Goal: Task Accomplishment & Management: Manage account settings

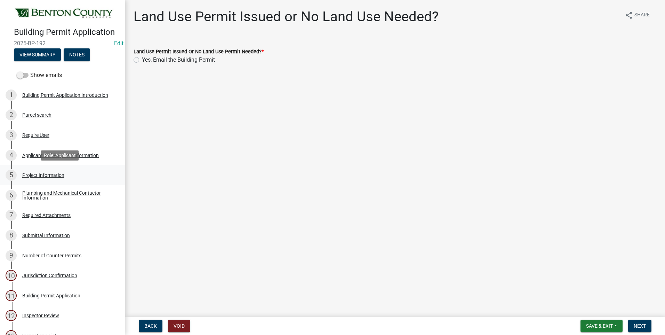
click at [46, 173] on div "Project Information" at bounding box center [43, 174] width 42 height 5
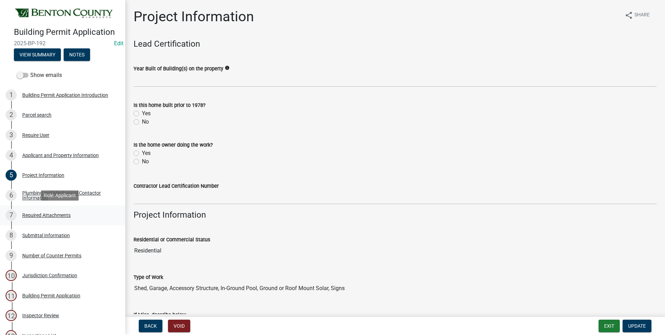
click at [48, 216] on div "Required Attachments" at bounding box center [46, 214] width 48 height 5
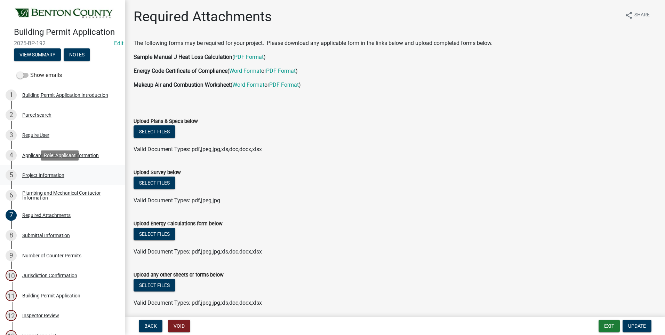
click at [34, 175] on div "Project Information" at bounding box center [43, 174] width 42 height 5
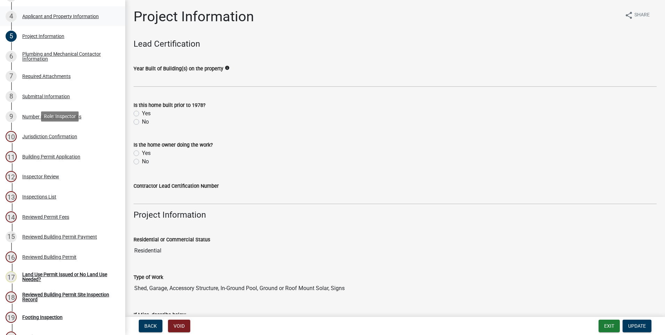
scroll to position [139, 0]
click at [44, 196] on div "Inspections List" at bounding box center [39, 196] width 34 height 5
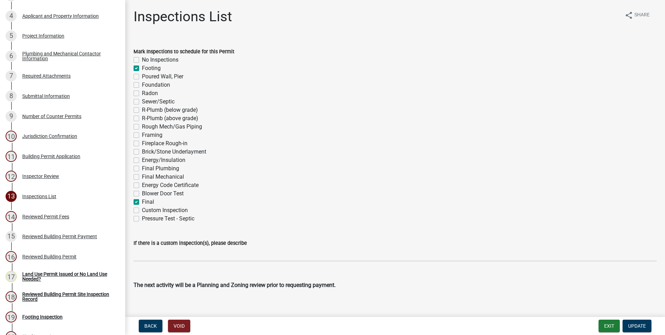
scroll to position [8, 0]
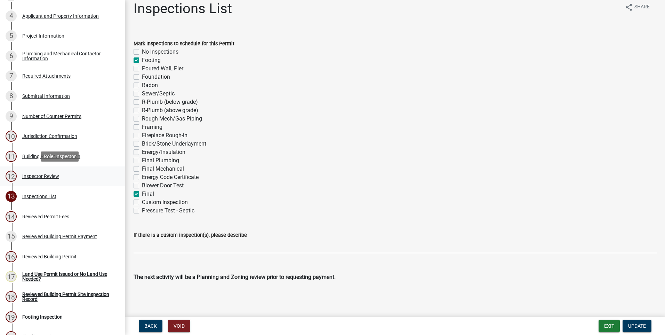
click at [30, 175] on div "Inspector Review" at bounding box center [40, 176] width 37 height 5
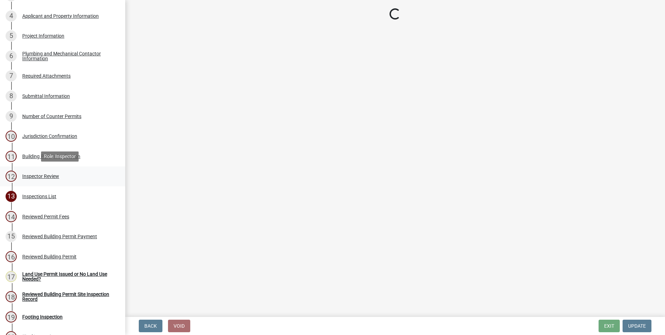
scroll to position [0, 0]
select select "94a12757-2a59-4079-8756-dca9431867ef"
select select "6dc0760e-8c08-4580-9fe9-6a7ebc6918b6"
select select "c7ed597d-2b67-45b5-b634-e7684ddd24bc"
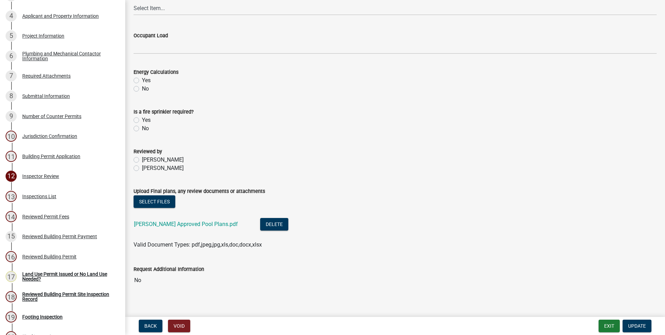
scroll to position [297, 0]
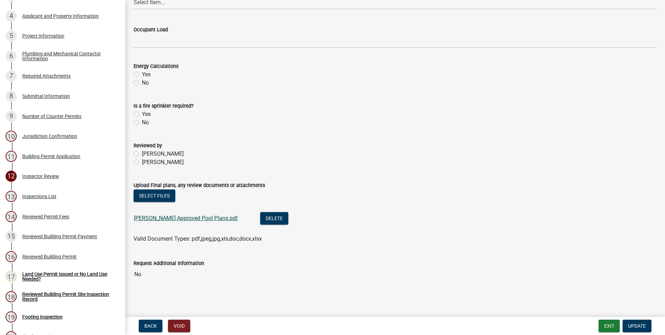
click at [180, 217] on link "[PERSON_NAME] Approved Pool Plans.pdf" at bounding box center [186, 218] width 104 height 7
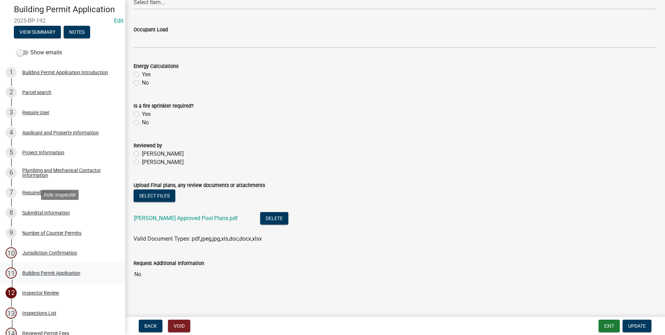
scroll to position [0, 0]
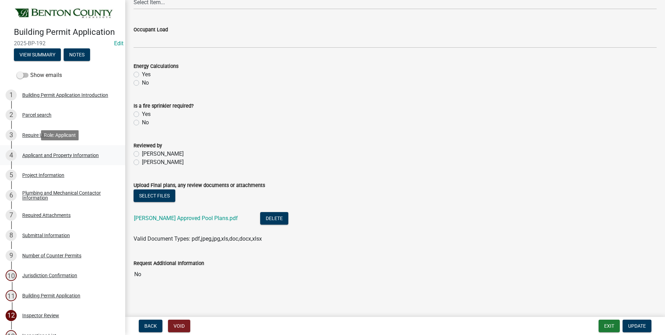
click at [45, 154] on div "Applicant and Property Information" at bounding box center [60, 155] width 76 height 5
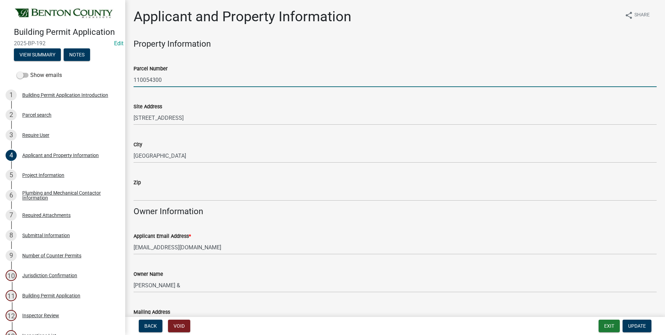
drag, startPoint x: 164, startPoint y: 79, endPoint x: 137, endPoint y: 80, distance: 27.8
click at [134, 80] on input "110054300" at bounding box center [395, 80] width 523 height 14
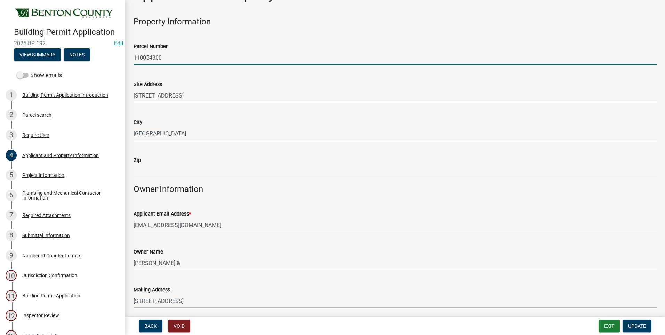
scroll to position [35, 0]
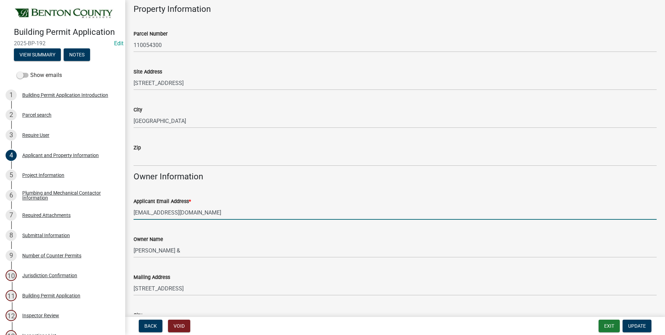
drag, startPoint x: 209, startPoint y: 212, endPoint x: 134, endPoint y: 212, distance: 75.8
click at [134, 212] on input "info@unitepoolsandspas.com" at bounding box center [395, 212] width 523 height 14
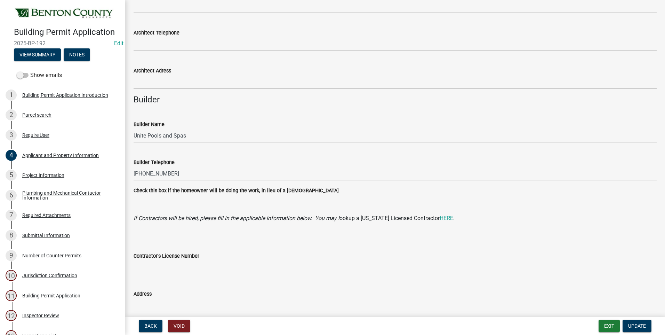
scroll to position [590, 0]
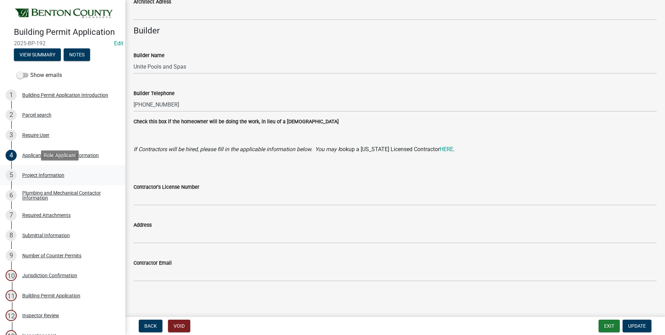
drag, startPoint x: 32, startPoint y: 169, endPoint x: 34, endPoint y: 178, distance: 9.5
click at [32, 169] on div "5 Project Information" at bounding box center [60, 174] width 108 height 11
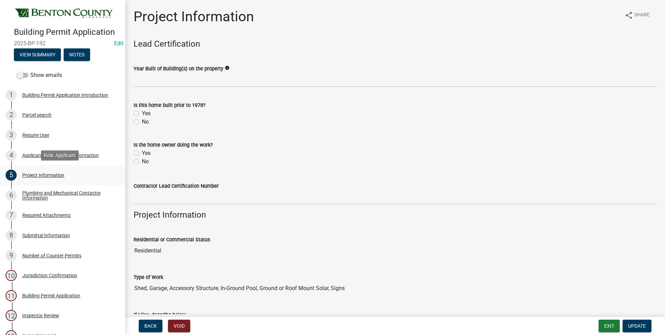
click at [36, 176] on div "Project Information" at bounding box center [43, 174] width 42 height 5
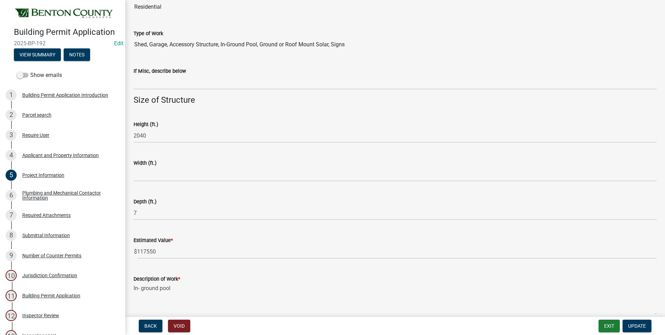
scroll to position [278, 0]
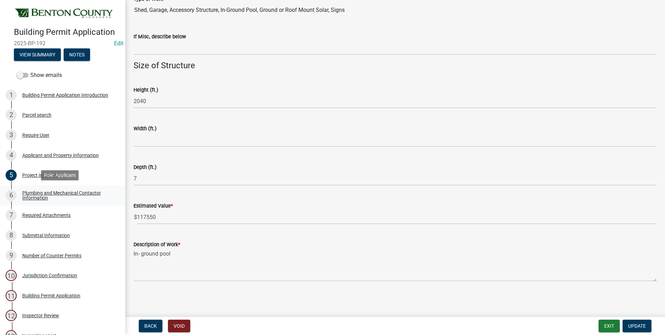
click at [39, 194] on div "Plumbing and Mechanical Contactor Information" at bounding box center [68, 195] width 92 height 10
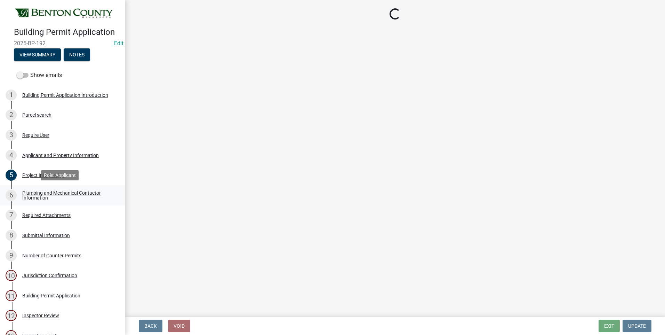
scroll to position [0, 0]
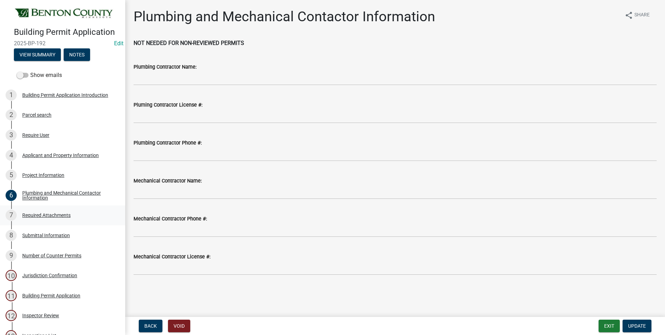
click at [54, 216] on div "Required Attachments" at bounding box center [46, 214] width 48 height 5
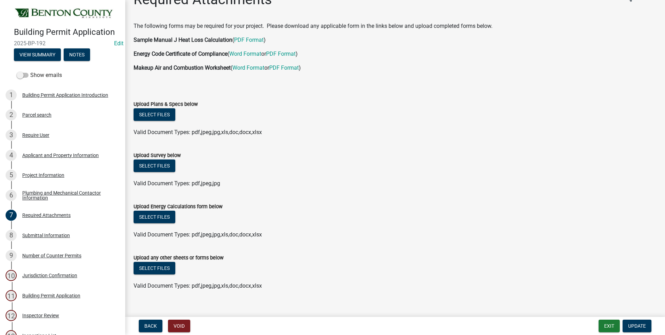
scroll to position [26, 0]
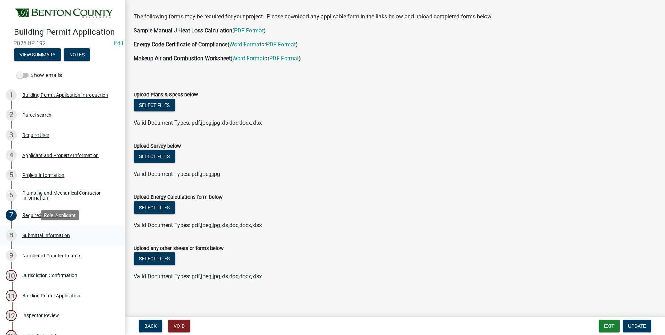
click at [56, 234] on div "Submittal Information" at bounding box center [46, 235] width 48 height 5
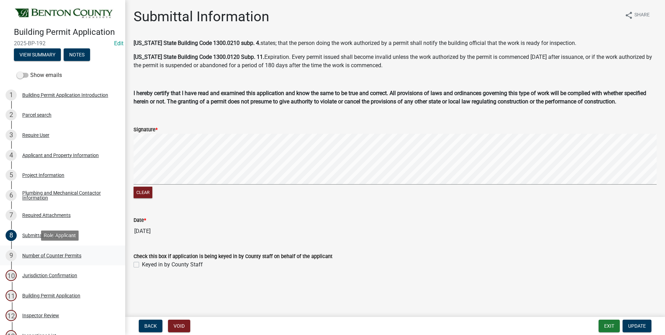
click at [59, 256] on div "Number of Counter Permits" at bounding box center [51, 255] width 59 height 5
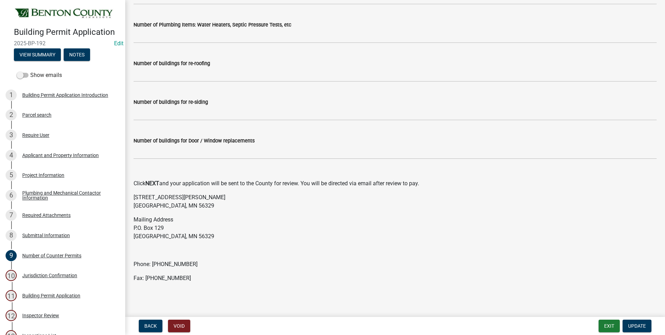
scroll to position [93, 0]
click at [65, 295] on div "Building Permit Application" at bounding box center [51, 295] width 58 height 5
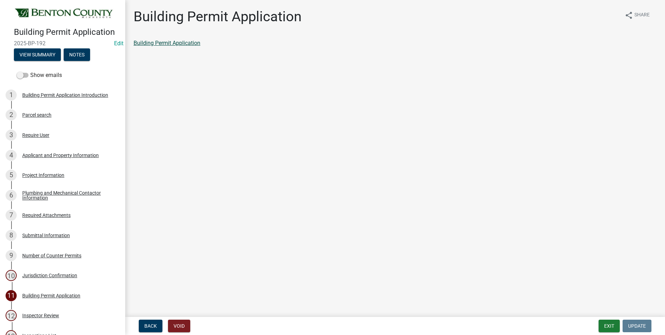
click at [192, 44] on link "Building Permit Application" at bounding box center [167, 43] width 67 height 7
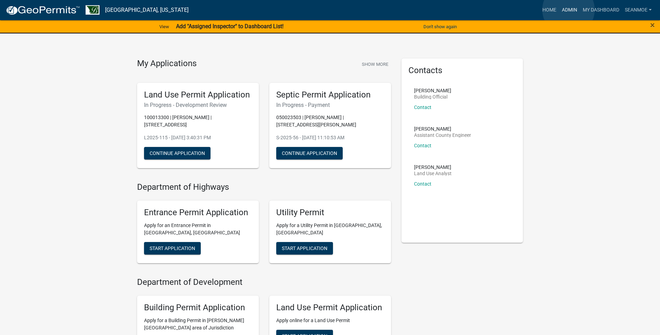
click at [568, 10] on link "Admin" at bounding box center [569, 9] width 21 height 13
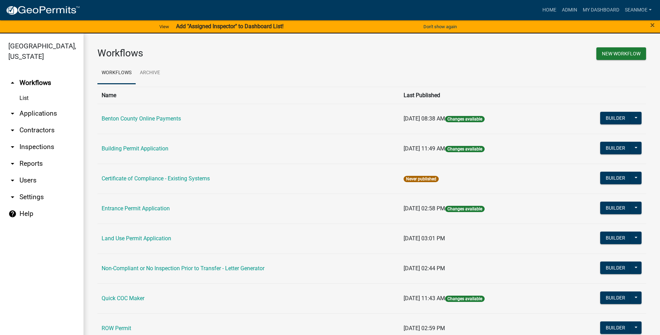
click at [29, 115] on link "arrow_drop_down Applications" at bounding box center [41, 113] width 83 height 17
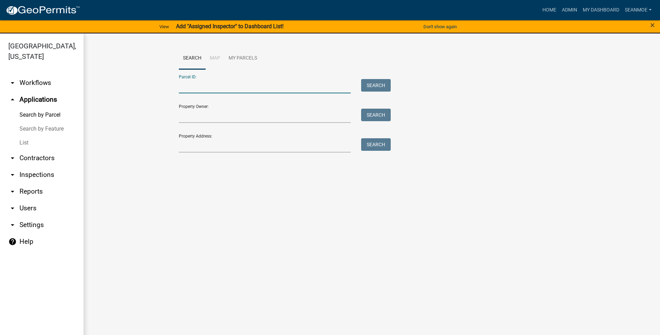
click at [211, 86] on input "Parcel ID:" at bounding box center [265, 86] width 172 height 14
paste input "110054300"
type input "110054300"
click at [371, 85] on button "Search" at bounding box center [376, 85] width 30 height 13
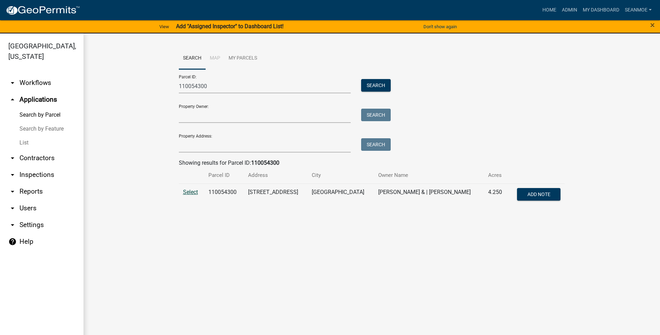
click at [192, 194] on span "Select" at bounding box center [190, 191] width 15 height 7
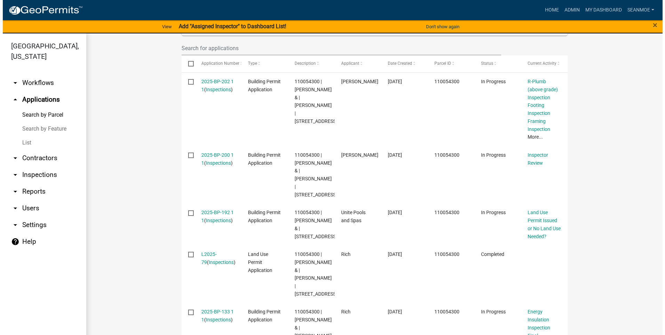
scroll to position [203, 0]
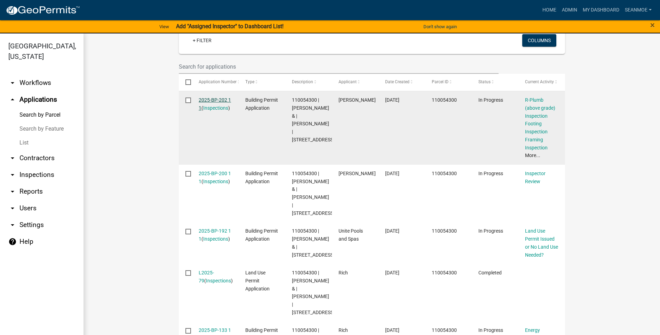
click at [219, 104] on link "2025-BP-202 1 1" at bounding box center [215, 104] width 32 height 14
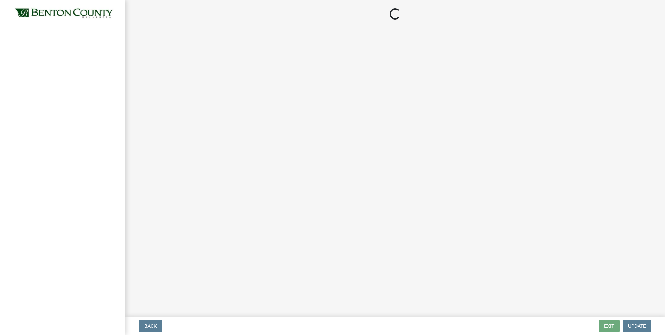
select select "17bfa135-5610-45df-8ce7-87530b7d86d4"
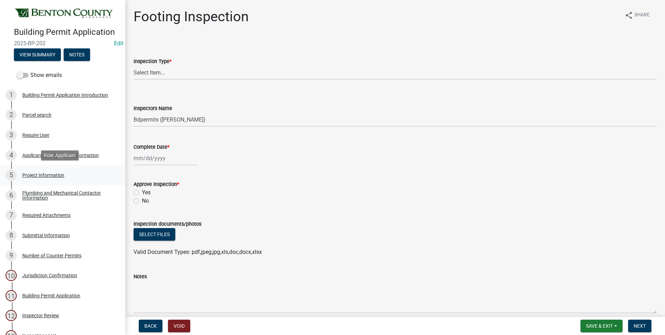
click at [43, 175] on div "Project Information" at bounding box center [43, 174] width 42 height 5
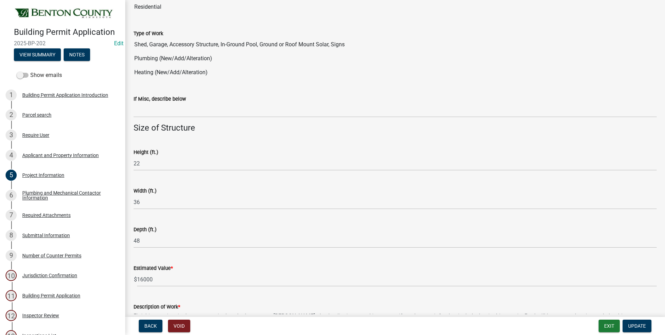
scroll to position [306, 0]
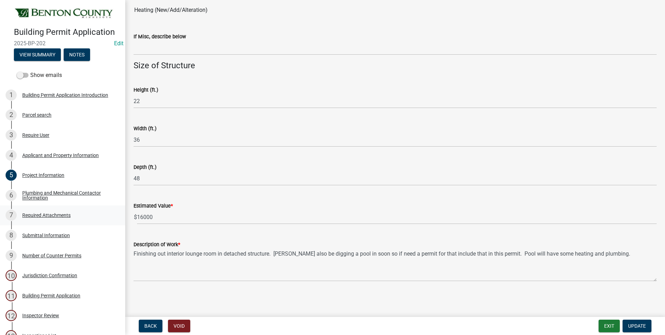
click at [44, 214] on div "Required Attachments" at bounding box center [46, 214] width 48 height 5
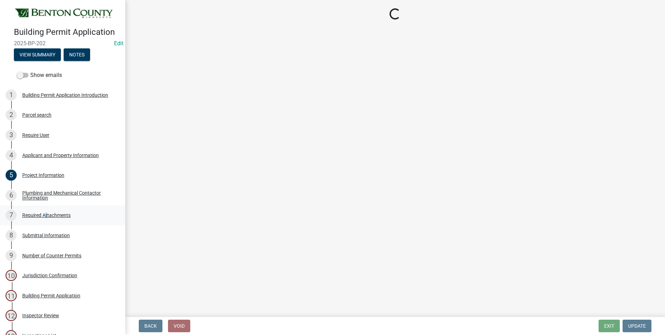
scroll to position [0, 0]
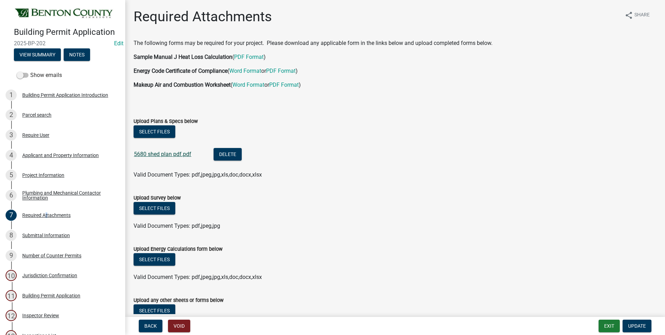
click at [164, 154] on link "5680 shed plan pdf.pdf" at bounding box center [162, 154] width 57 height 7
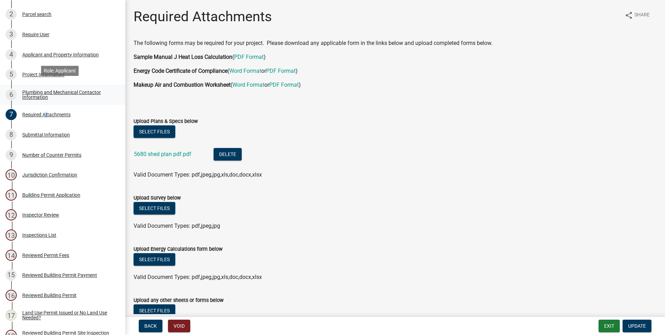
scroll to position [104, 0]
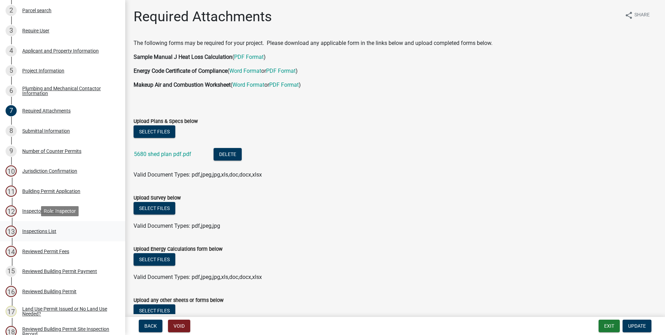
click at [38, 230] on div "Inspections List" at bounding box center [39, 230] width 34 height 5
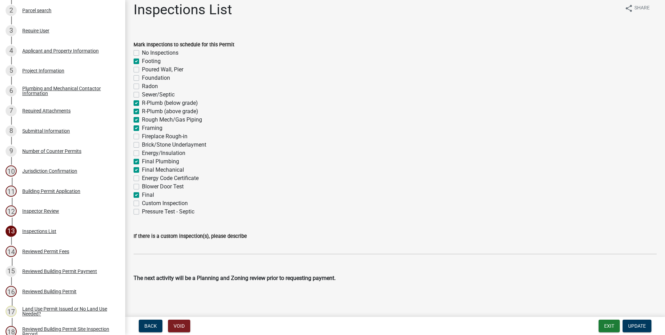
scroll to position [8, 0]
click at [23, 209] on div "Inspector Review" at bounding box center [40, 210] width 37 height 5
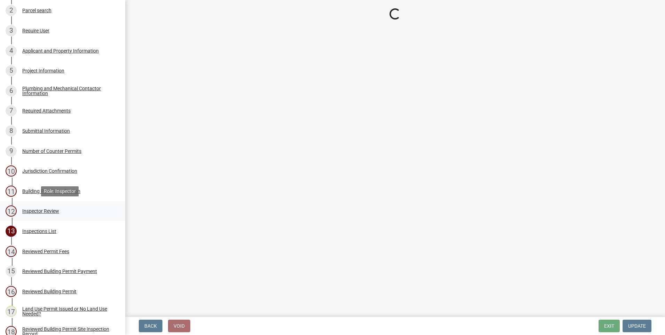
scroll to position [0, 0]
select select "94a12757-2a59-4079-8756-dca9431867ef"
select select "6dc0760e-8c08-4580-9fe9-6a7ebc6918b6"
select select "0198996b-7c5b-4e1d-9fce-5545e98e8655"
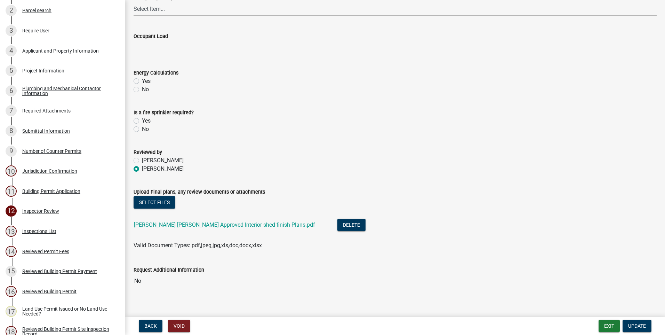
scroll to position [297, 0]
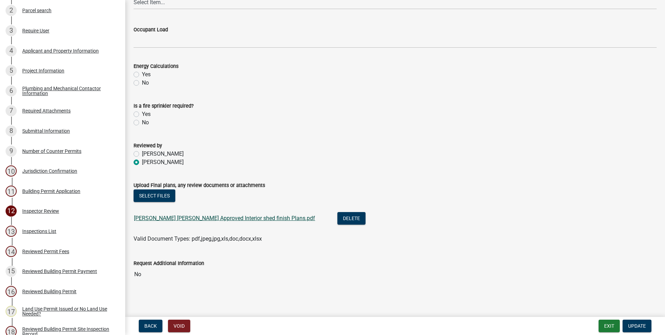
click at [218, 218] on link "Wainright Tadych Approved Interior shed finish Plans.pdf" at bounding box center [224, 218] width 181 height 7
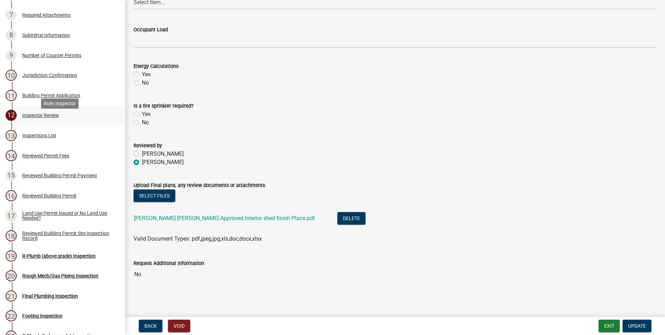
scroll to position [209, 0]
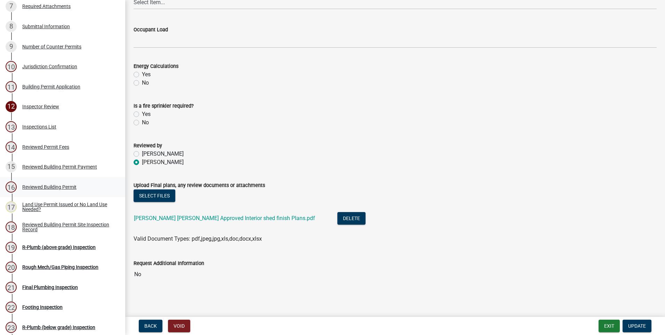
click at [50, 186] on div "Reviewed Building Permit" at bounding box center [49, 186] width 54 height 5
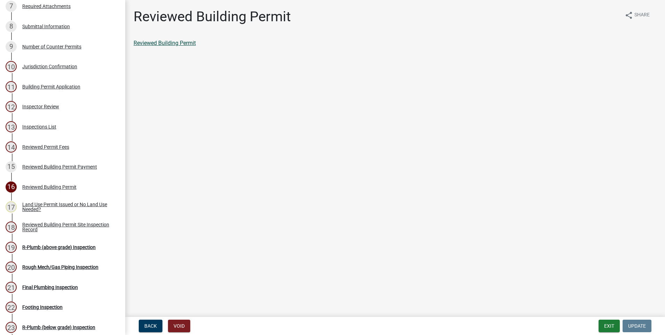
click at [183, 42] on link "Reviewed Building Permit" at bounding box center [165, 43] width 62 height 7
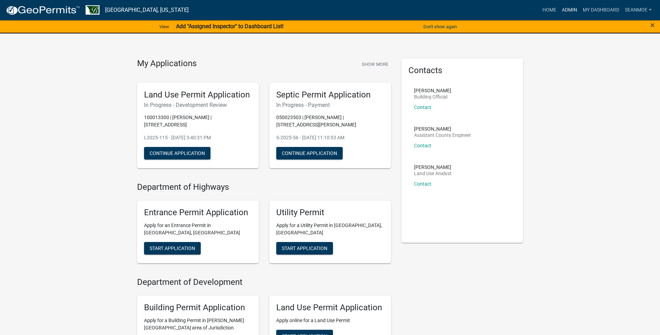
click at [568, 9] on link "Admin" at bounding box center [569, 9] width 21 height 13
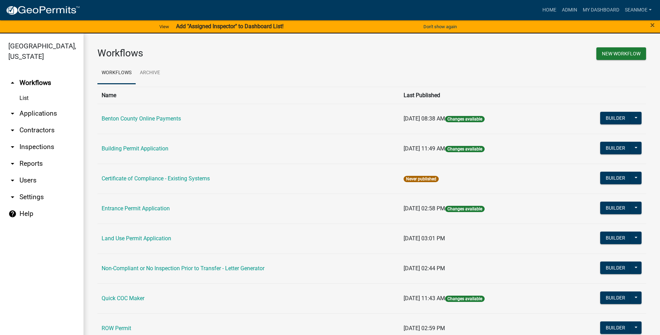
click at [32, 112] on link "arrow_drop_down Applications" at bounding box center [41, 113] width 83 height 17
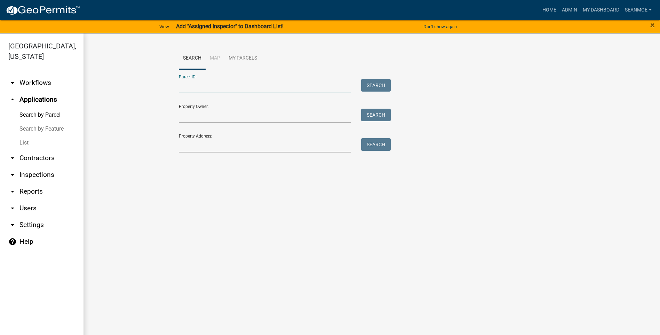
click at [216, 87] on input "Parcel ID:" at bounding box center [265, 86] width 172 height 14
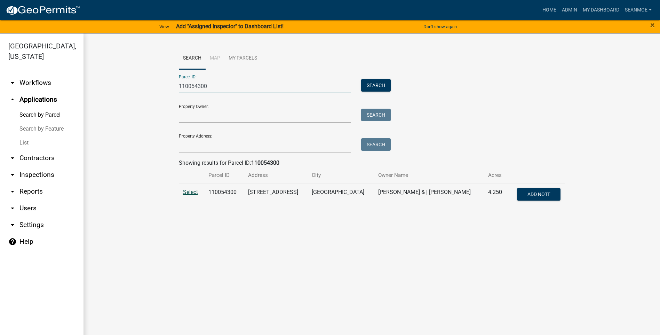
type input "110054300"
click at [186, 193] on span "Select" at bounding box center [190, 191] width 15 height 7
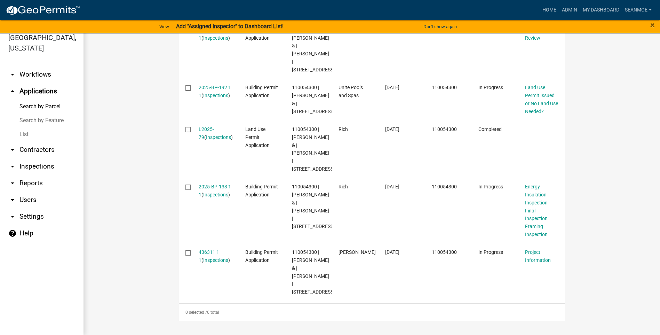
scroll to position [377, 0]
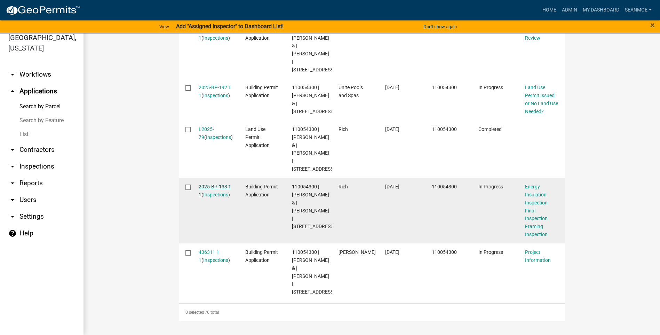
click at [211, 197] on link "2025-BP-133 1 1" at bounding box center [215, 191] width 32 height 14
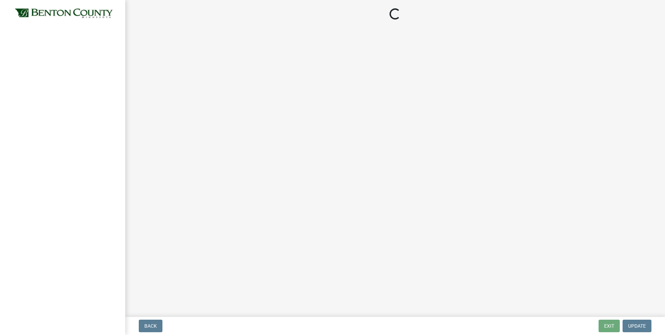
select select "17bfa135-5610-45df-8ce7-87530b7d86d4"
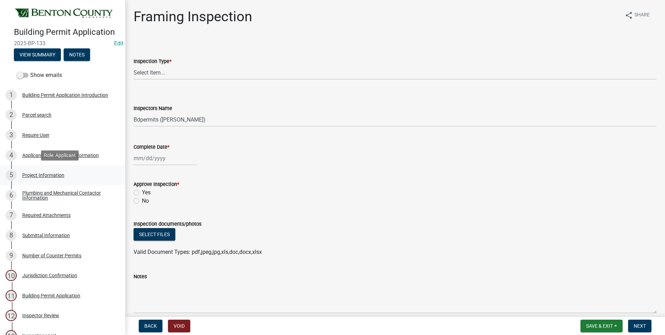
click at [56, 174] on div "Project Information" at bounding box center [43, 174] width 42 height 5
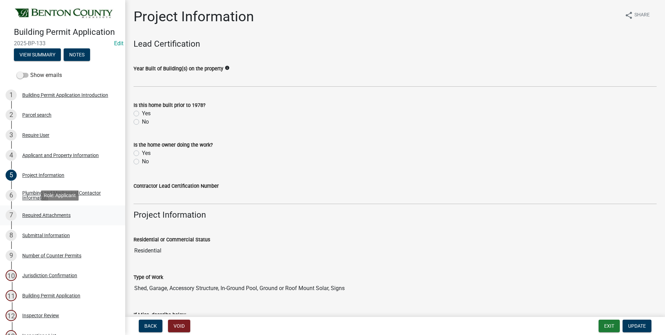
click at [60, 215] on div "Required Attachments" at bounding box center [46, 214] width 48 height 5
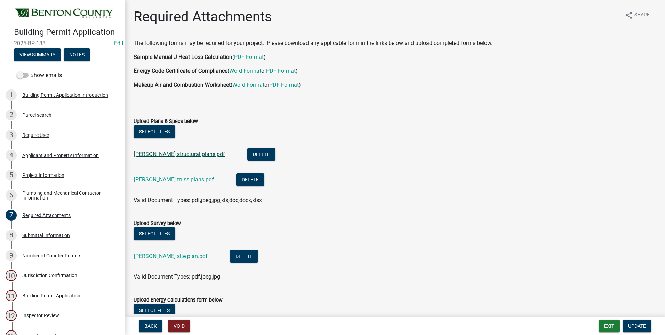
click at [160, 154] on link "Tadych structural plans.pdf" at bounding box center [179, 154] width 91 height 7
click at [165, 256] on link "Tadych site plan.pdf" at bounding box center [171, 255] width 74 height 7
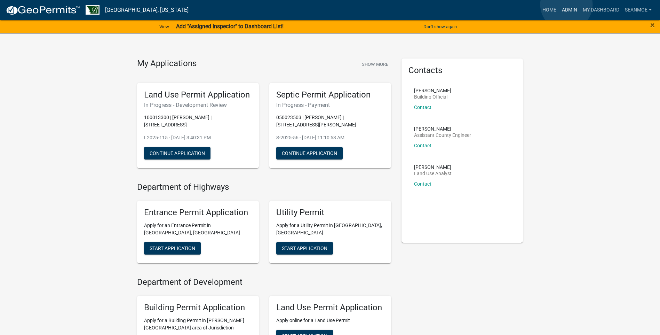
click at [566, 5] on link "Admin" at bounding box center [569, 9] width 21 height 13
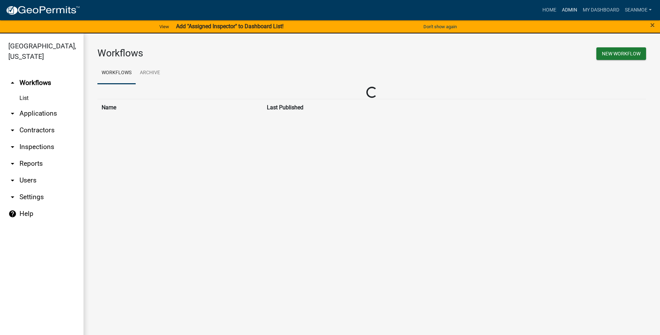
click at [566, 8] on link "Admin" at bounding box center [569, 9] width 21 height 13
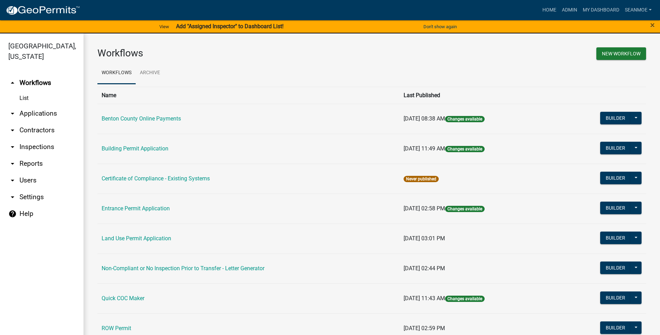
click at [28, 111] on link "arrow_drop_down Applications" at bounding box center [41, 113] width 83 height 17
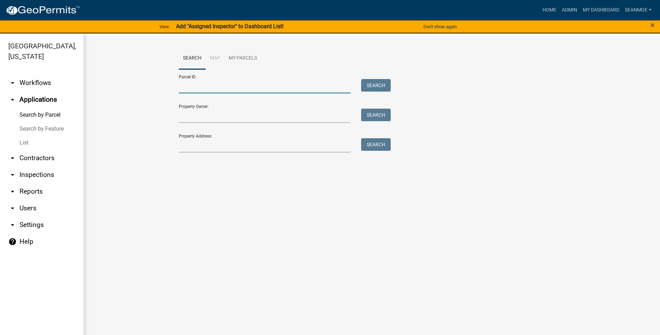
click at [201, 86] on input "Parcel ID:" at bounding box center [265, 86] width 172 height 14
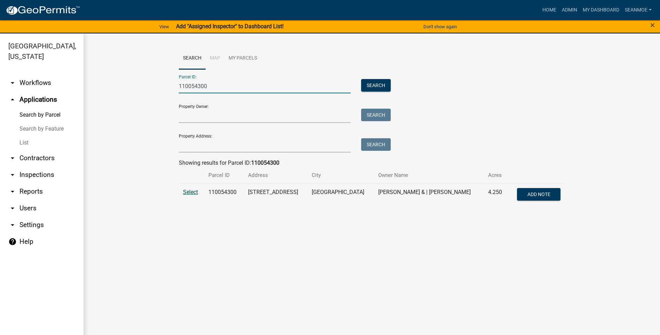
type input "110054300"
click at [194, 193] on span "Select" at bounding box center [190, 191] width 15 height 7
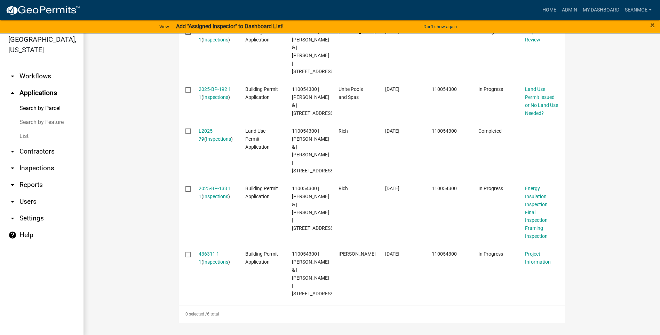
scroll to position [8, 0]
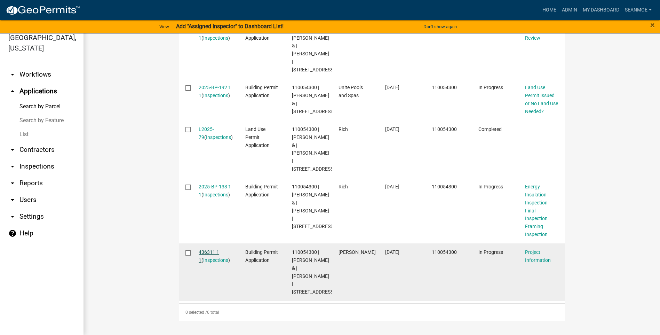
click at [213, 249] on link "436311 1 1" at bounding box center [209, 256] width 21 height 14
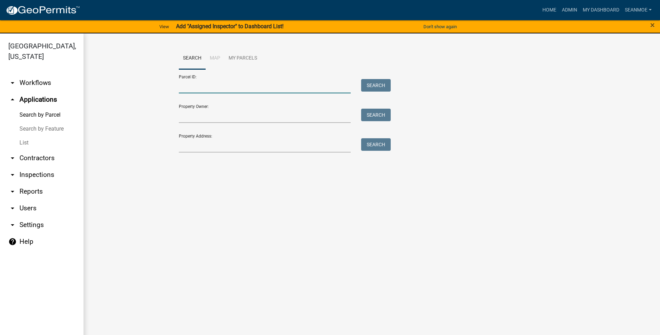
click at [235, 88] on input "Parcel ID:" at bounding box center [265, 86] width 172 height 14
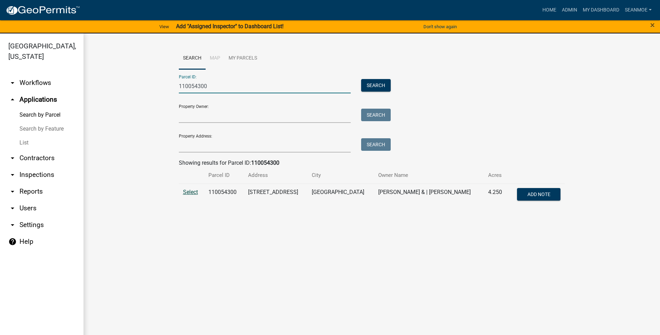
type input "110054300"
click at [194, 194] on span "Select" at bounding box center [190, 191] width 15 height 7
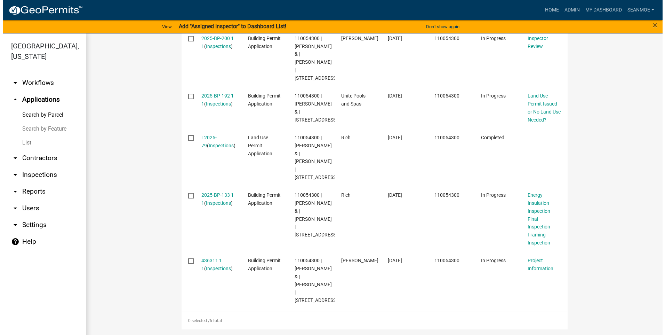
scroll to position [412, 0]
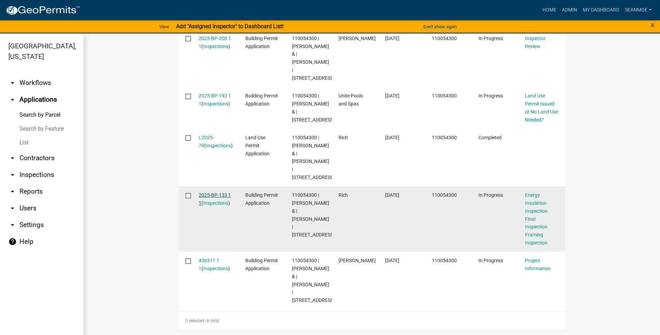
click at [213, 192] on link "2025-BP-133 1 1" at bounding box center [215, 199] width 32 height 14
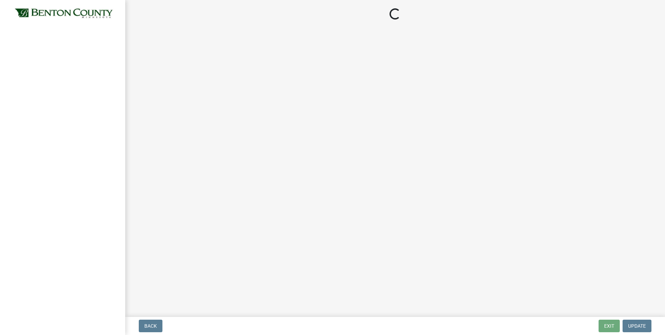
select select "17bfa135-5610-45df-8ce7-87530b7d86d4"
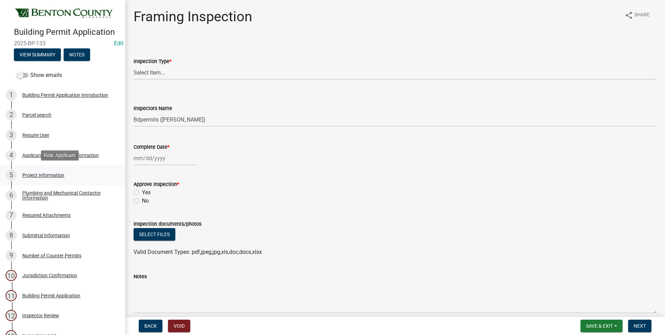
click at [52, 173] on div "Project Information" at bounding box center [43, 174] width 42 height 5
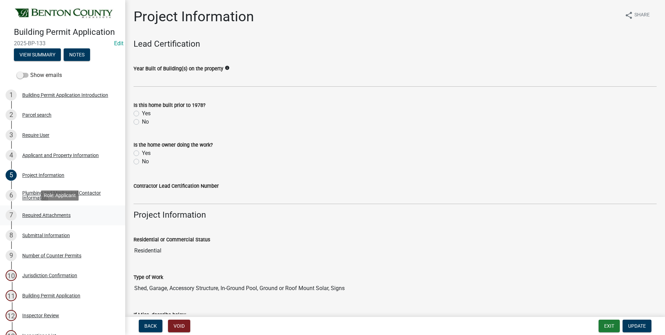
click at [53, 214] on div "Required Attachments" at bounding box center [46, 214] width 48 height 5
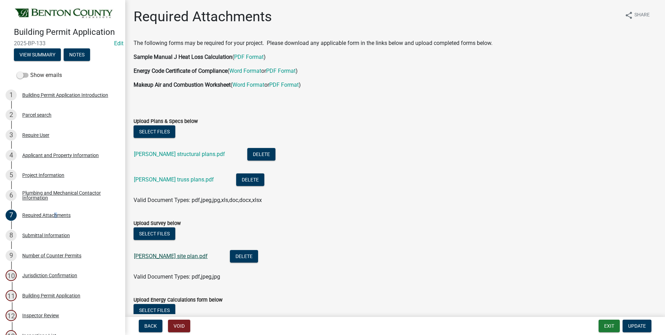
click at [162, 255] on link "Tadych site plan.pdf" at bounding box center [171, 255] width 74 height 7
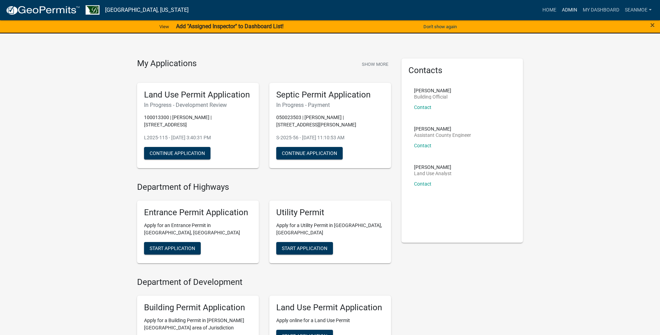
click at [566, 9] on link "Admin" at bounding box center [569, 9] width 21 height 13
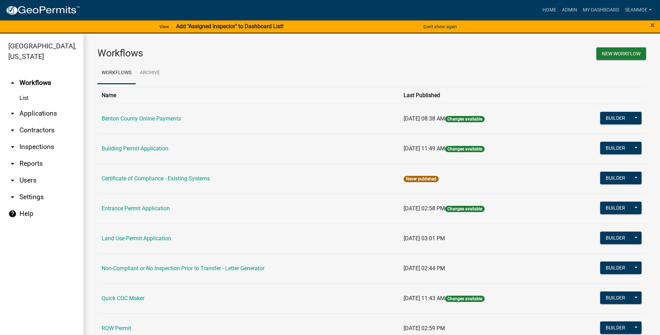
click at [40, 114] on link "arrow_drop_down Applications" at bounding box center [41, 113] width 83 height 17
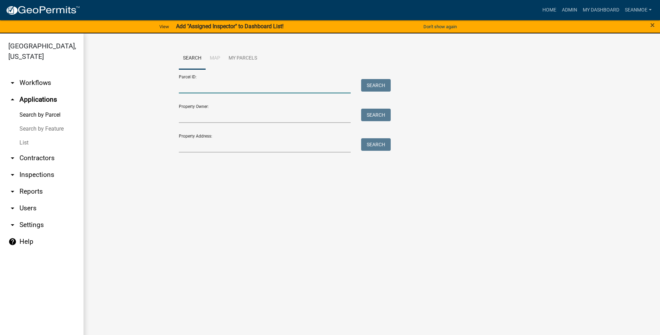
click at [197, 88] on input "Parcel ID:" at bounding box center [265, 86] width 172 height 14
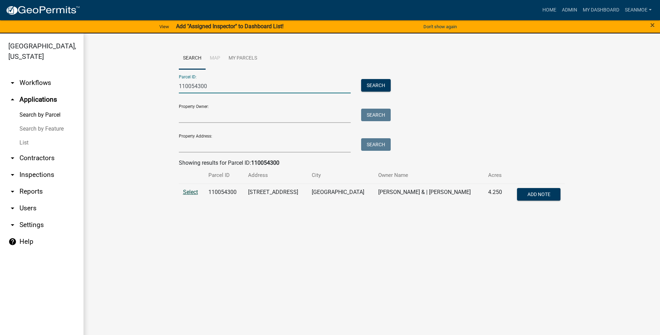
type input "110054300"
click at [187, 191] on span "Select" at bounding box center [190, 191] width 15 height 7
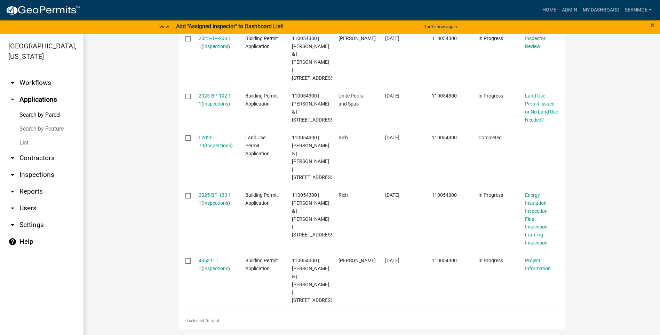
scroll to position [412, 0]
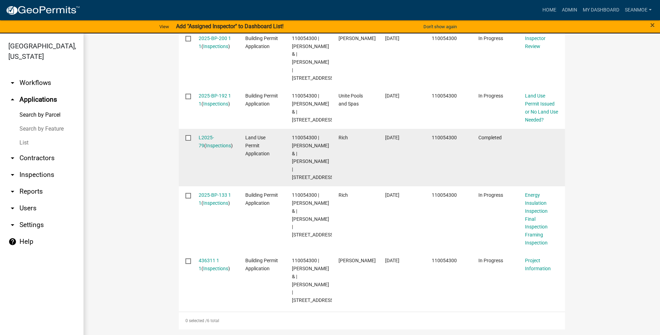
click at [256, 155] on datatable-body-cell "Land Use Permit Application" at bounding box center [262, 157] width 47 height 57
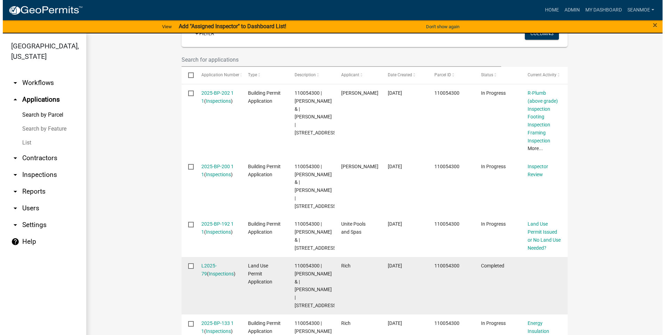
scroll to position [203, 0]
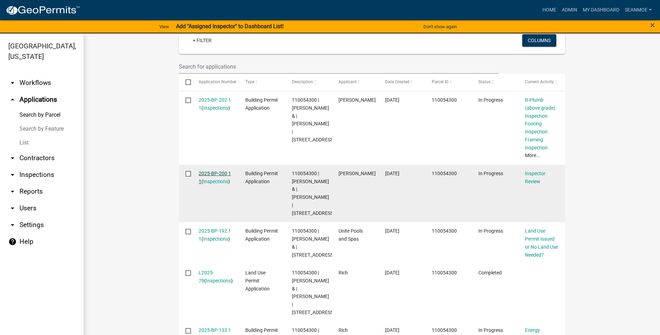
click at [211, 175] on link "2025-BP-200 1 1" at bounding box center [215, 177] width 32 height 14
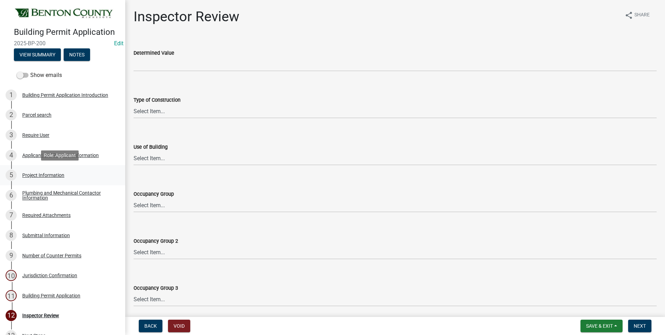
click at [42, 175] on div "Project Information" at bounding box center [43, 174] width 42 height 5
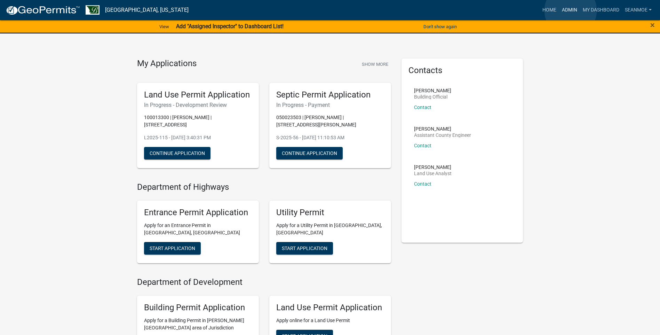
click at [570, 10] on link "Admin" at bounding box center [569, 9] width 21 height 13
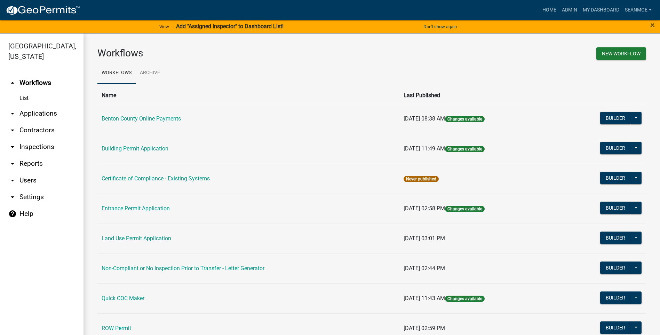
click at [41, 115] on link "arrow_drop_down Applications" at bounding box center [41, 113] width 83 height 17
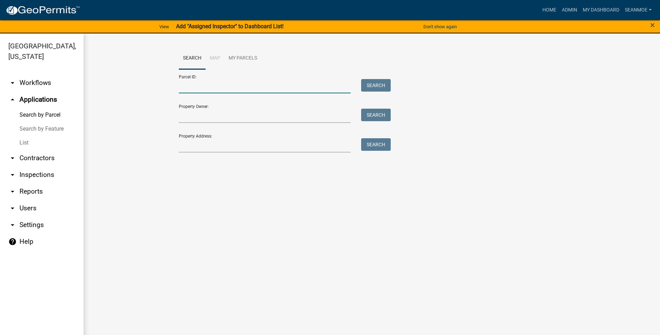
click at [214, 89] on input "Parcel ID:" at bounding box center [265, 86] width 172 height 14
click at [215, 86] on input "110053400" at bounding box center [265, 86] width 172 height 14
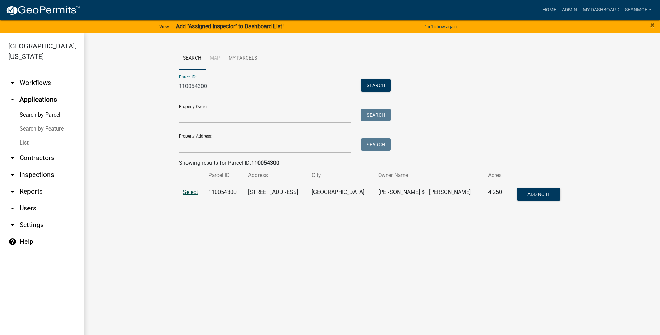
type input "110054300"
click at [190, 191] on span "Select" at bounding box center [190, 191] width 15 height 7
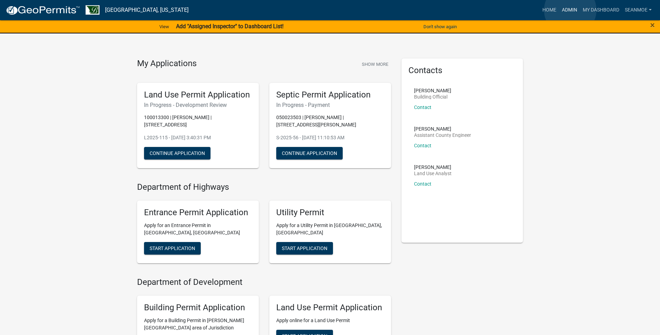
click at [570, 10] on link "Admin" at bounding box center [569, 9] width 21 height 13
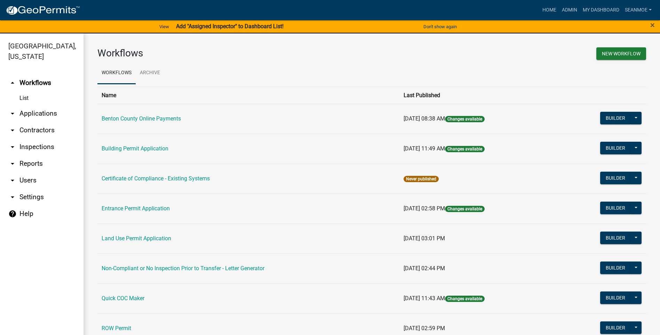
click at [42, 116] on link "arrow_drop_down Applications" at bounding box center [41, 113] width 83 height 17
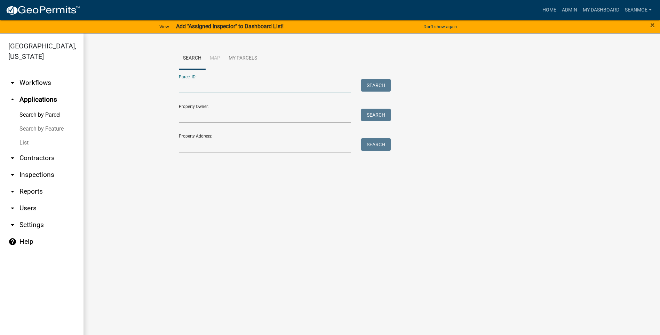
click at [190, 87] on input "Parcel ID:" at bounding box center [265, 86] width 172 height 14
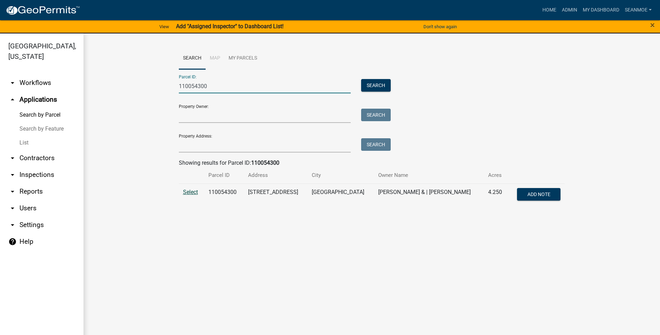
type input "110054300"
click at [188, 191] on span "Select" at bounding box center [190, 191] width 15 height 7
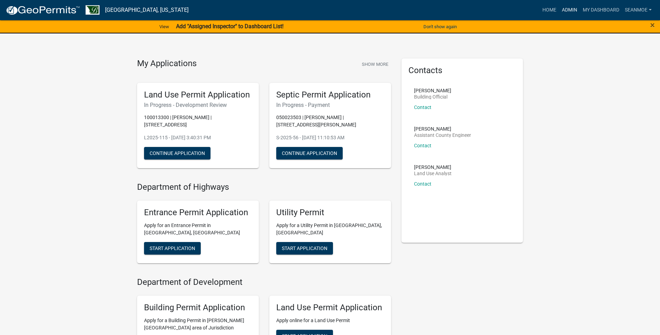
click at [571, 10] on link "Admin" at bounding box center [569, 9] width 21 height 13
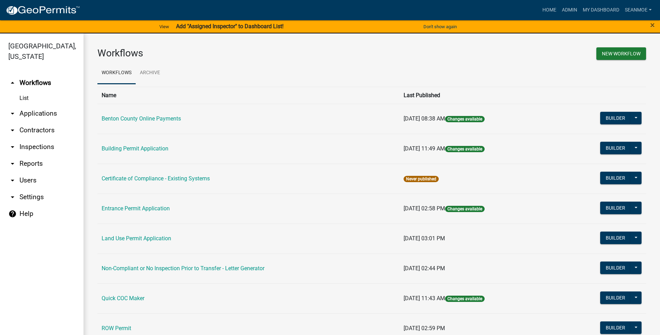
click at [25, 113] on link "arrow_drop_down Applications" at bounding box center [41, 113] width 83 height 17
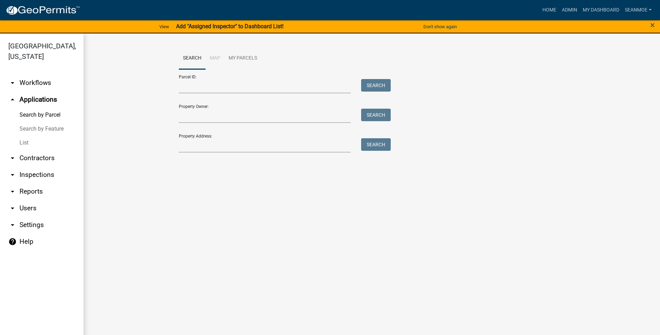
click at [12, 97] on icon "arrow_drop_up" at bounding box center [12, 99] width 8 height 8
click at [13, 83] on icon "arrow_drop_down" at bounding box center [12, 83] width 8 height 8
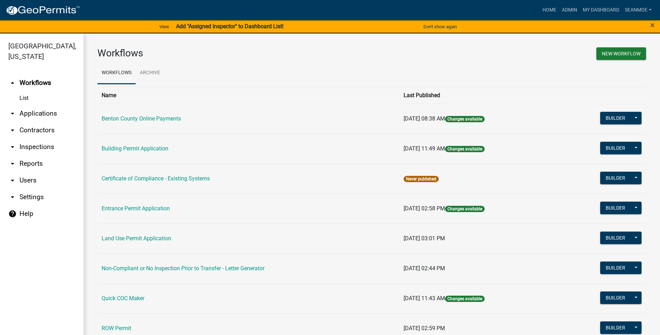
click at [119, 150] on link "Building Permit Application" at bounding box center [135, 148] width 67 height 7
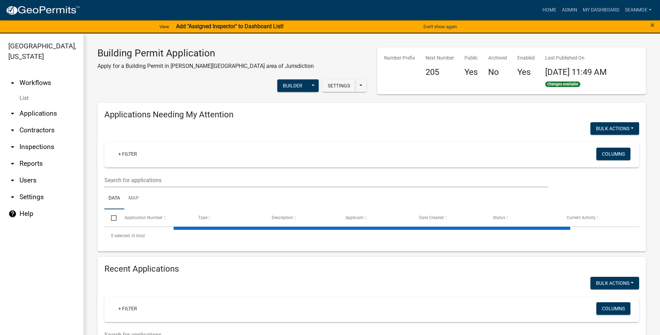
select select "2: 50"
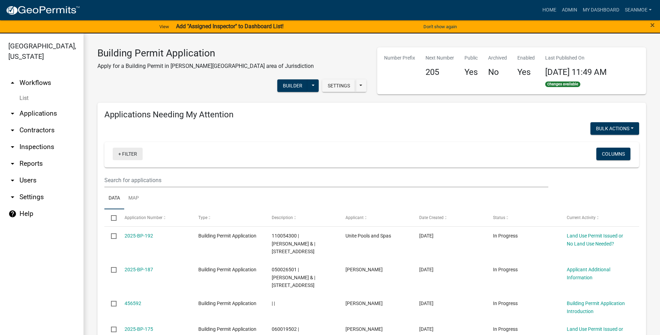
click at [124, 152] on link "+ Filter" at bounding box center [128, 153] width 30 height 13
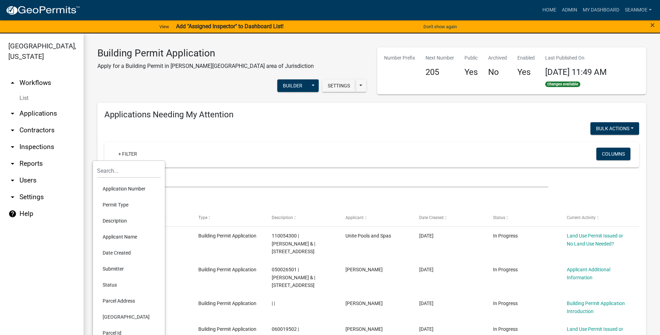
click at [131, 189] on li "Application Number" at bounding box center [129, 188] width 64 height 16
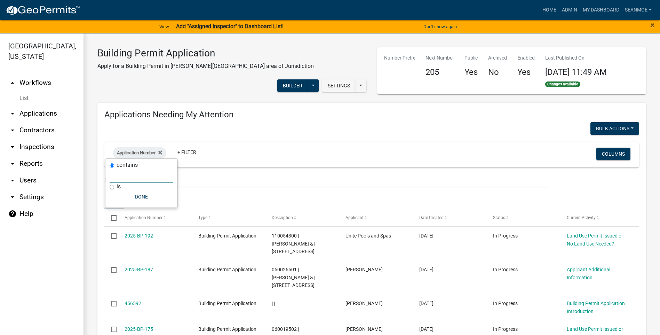
click at [130, 177] on input "text" at bounding box center [142, 176] width 64 height 14
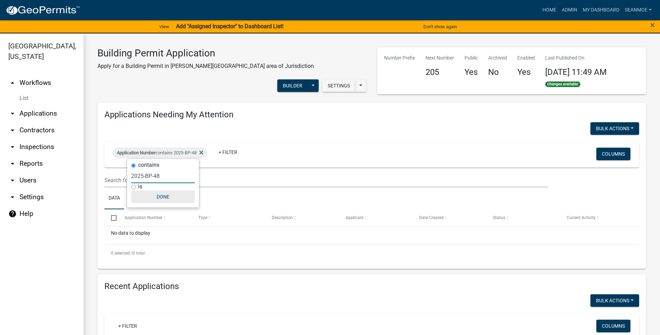
type input "2025-BP-48"
click at [162, 197] on button "Done" at bounding box center [163, 196] width 64 height 13
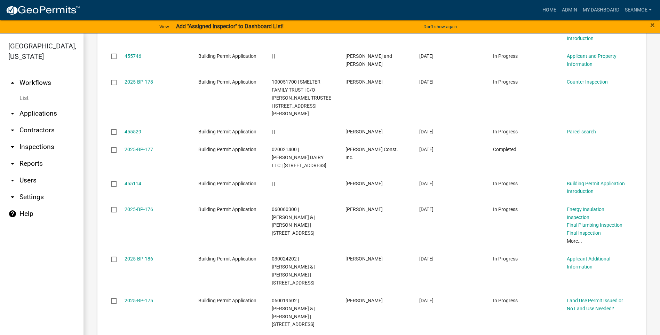
scroll to position [1802, 0]
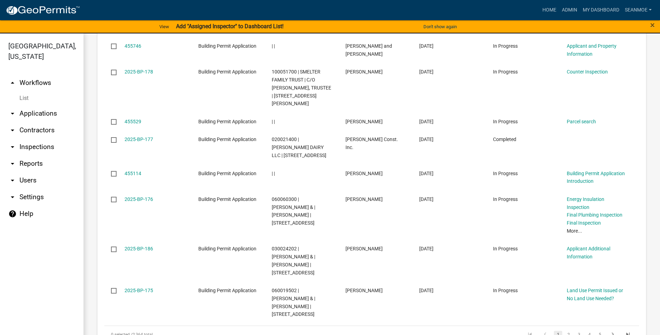
select select "3: 100"
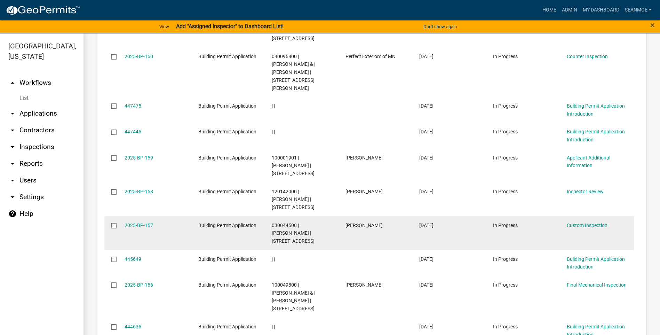
scroll to position [3378, 0]
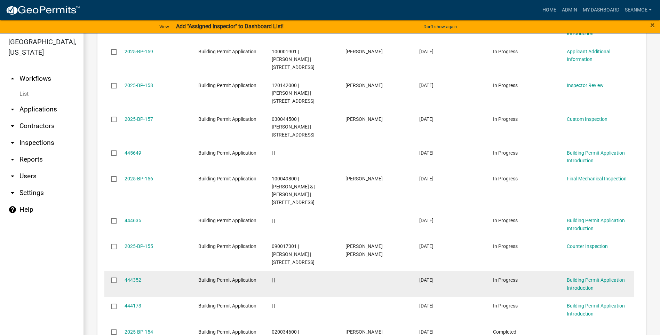
scroll to position [8, 0]
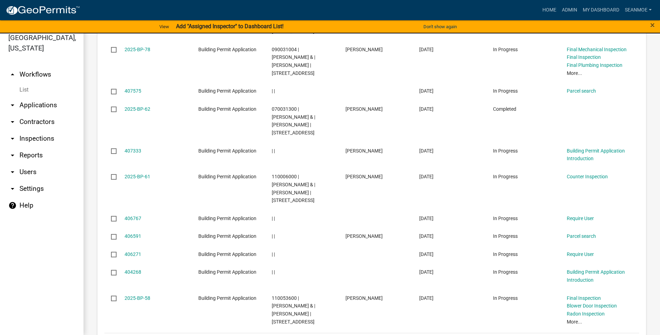
scroll to position [3346, 0]
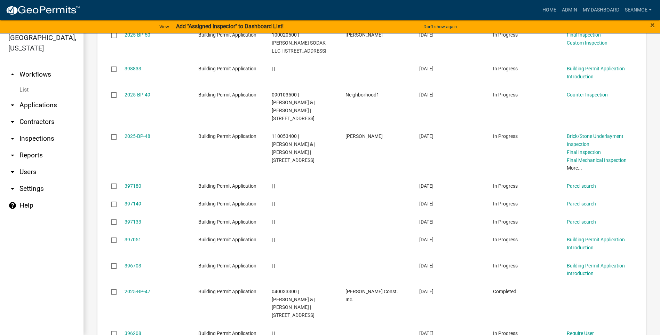
scroll to position [994, 0]
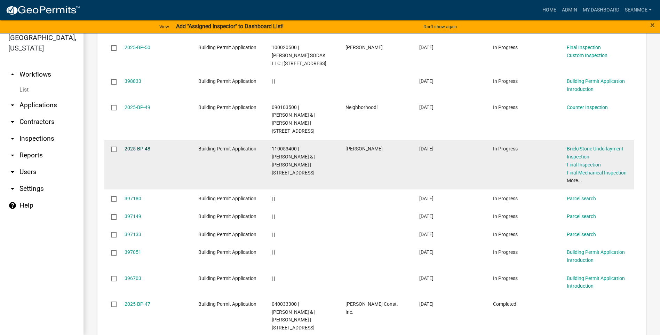
click at [137, 146] on link "2025-BP-48" at bounding box center [137, 149] width 26 height 6
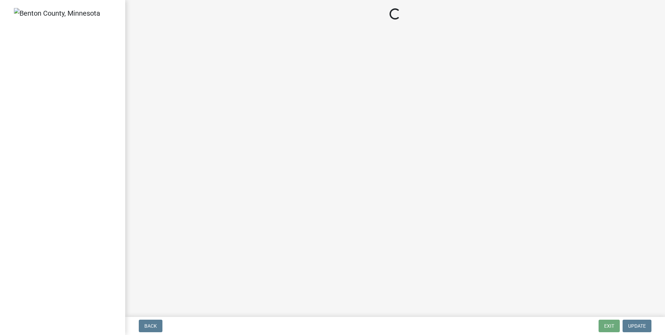
select select "17bfa135-5610-45df-8ce7-87530b7d86d4"
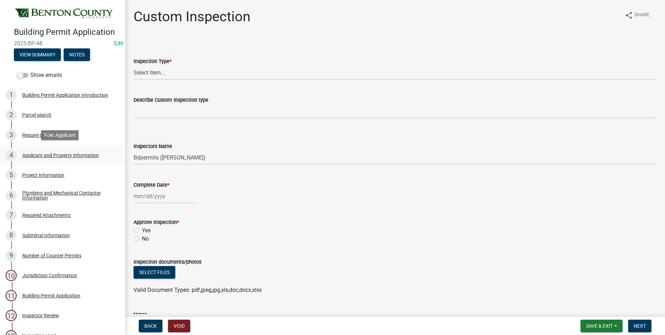
click at [33, 154] on div "Applicant and Property Information" at bounding box center [60, 155] width 76 height 5
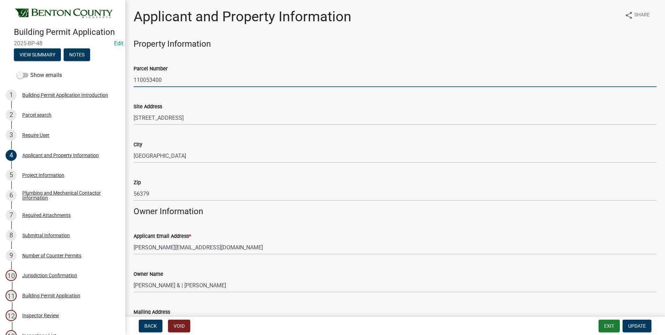
drag, startPoint x: 162, startPoint y: 79, endPoint x: 175, endPoint y: 82, distance: 13.4
click at [162, 80] on input "110053400" at bounding box center [395, 80] width 523 height 14
click at [169, 80] on input "110053400" at bounding box center [395, 80] width 523 height 14
type input "110054300"
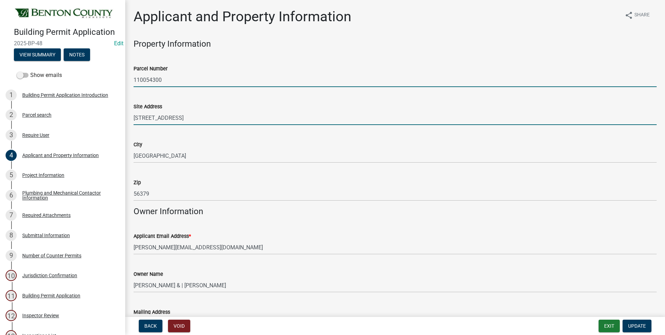
click at [199, 117] on input "[STREET_ADDRESS]" at bounding box center [395, 118] width 523 height 14
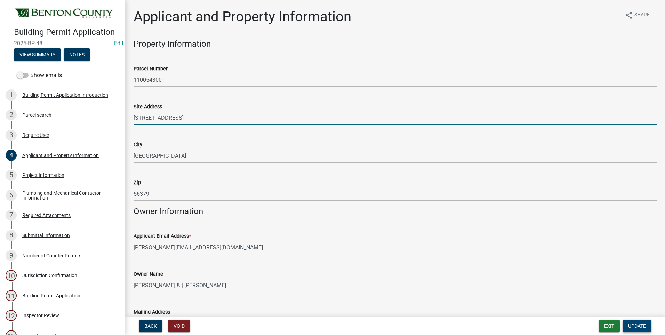
click at [634, 324] on span "Update" at bounding box center [637, 326] width 18 height 6
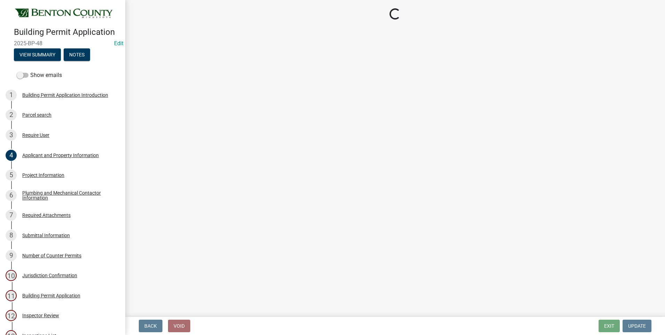
select select "17bfa135-5610-45df-8ce7-87530b7d86d4"
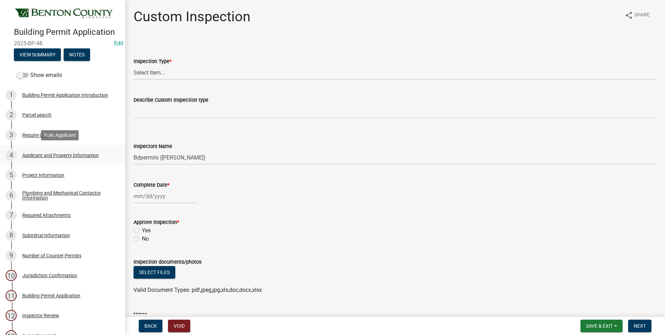
click at [49, 156] on div "Applicant and Property Information" at bounding box center [60, 155] width 76 height 5
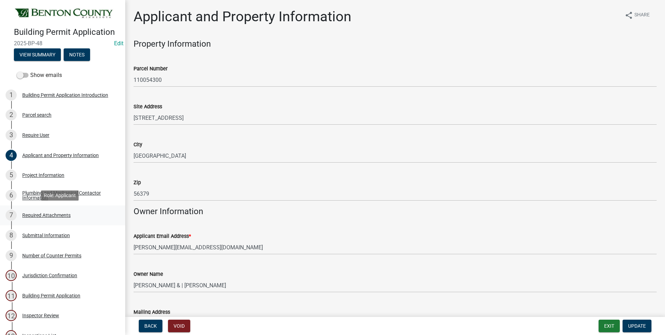
click at [53, 213] on div "Required Attachments" at bounding box center [46, 214] width 48 height 5
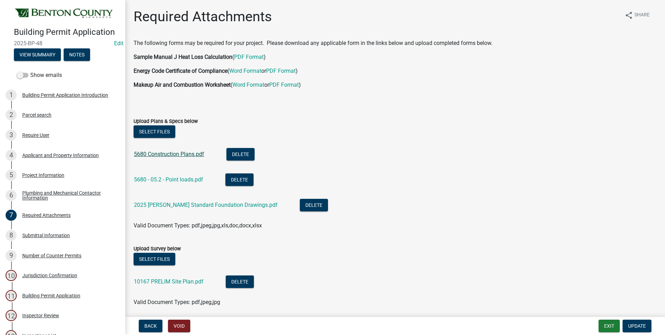
click at [177, 153] on link "5680 Construction Plans.pdf" at bounding box center [169, 154] width 70 height 7
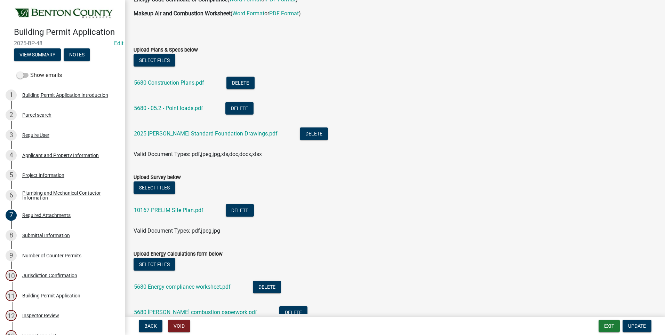
scroll to position [104, 0]
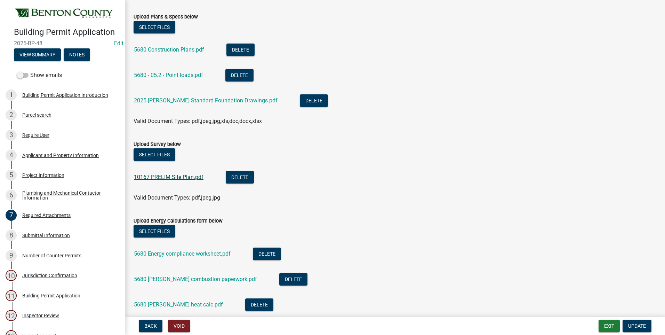
click at [160, 177] on link "10167 PRELIM Site Plan.pdf" at bounding box center [169, 177] width 70 height 7
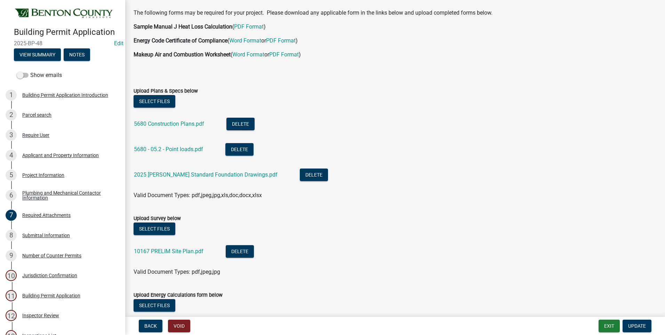
scroll to position [0, 0]
